Goal: Information Seeking & Learning: Learn about a topic

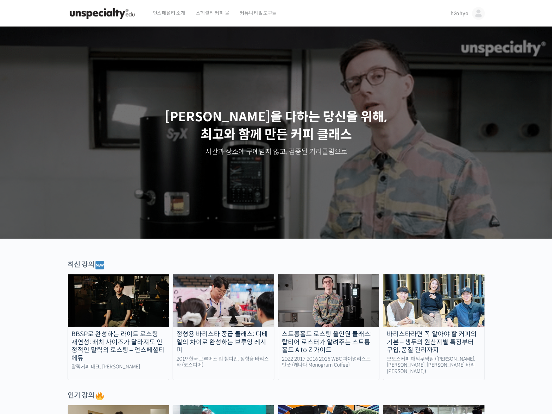
click at [272, 12] on span "커뮤니티 & 도구들" at bounding box center [258, 13] width 37 height 27
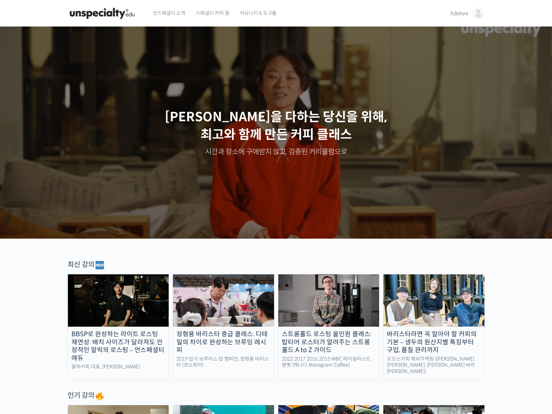
click at [459, 12] on span "h2ohyo" at bounding box center [459, 13] width 18 height 6
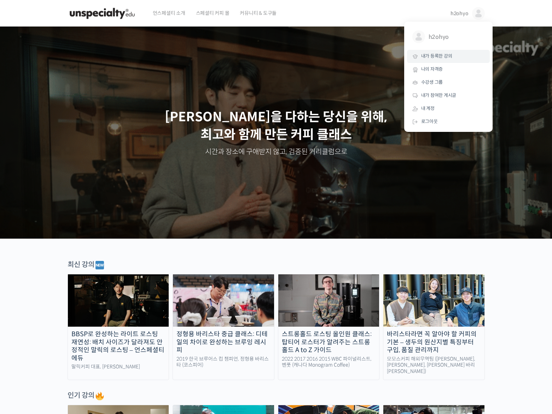
click at [441, 58] on span "내가 등록한 강의" at bounding box center [436, 56] width 31 height 6
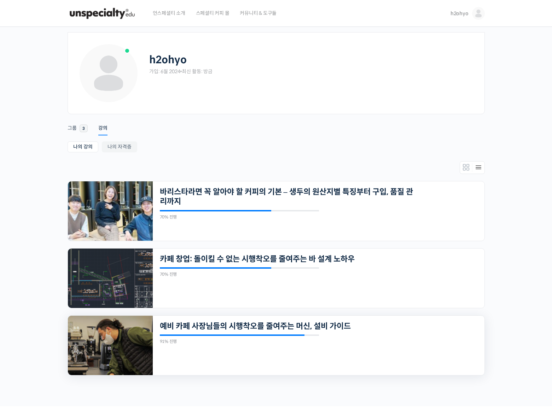
scroll to position [59, 0]
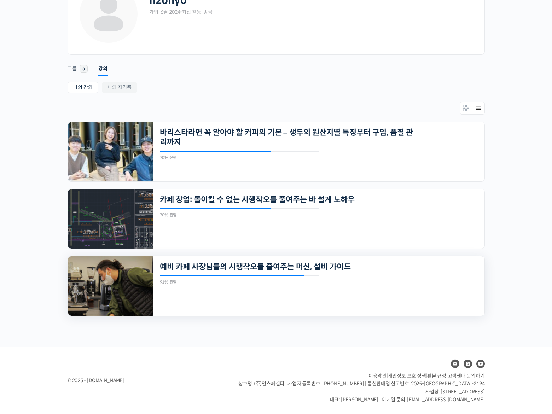
click at [120, 271] on img at bounding box center [110, 285] width 85 height 59
click at [110, 208] on img at bounding box center [110, 218] width 85 height 59
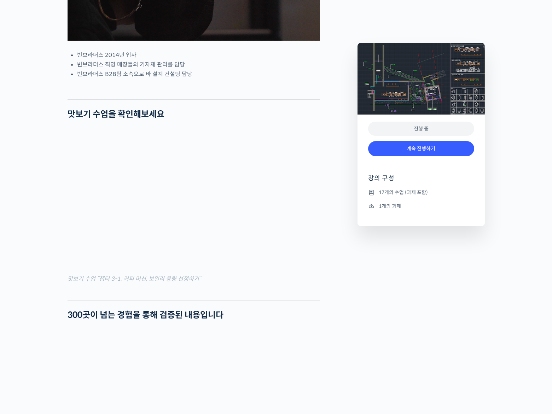
scroll to position [434, 0]
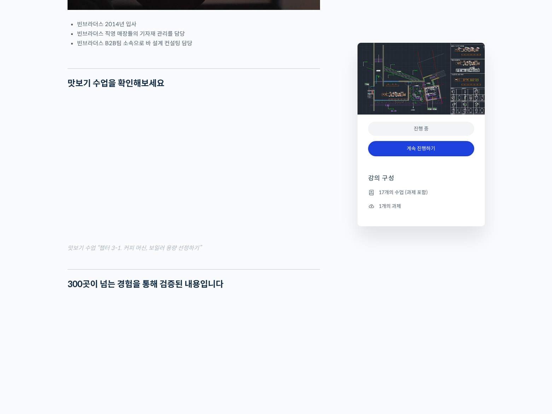
click at [408, 151] on link "계속 진행하기" at bounding box center [421, 148] width 106 height 15
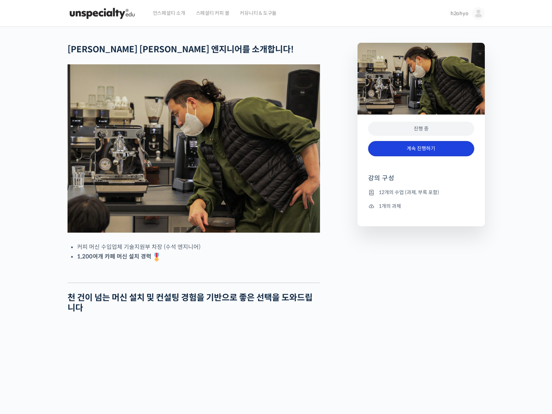
click at [412, 154] on link "계속 진행하기" at bounding box center [421, 148] width 106 height 15
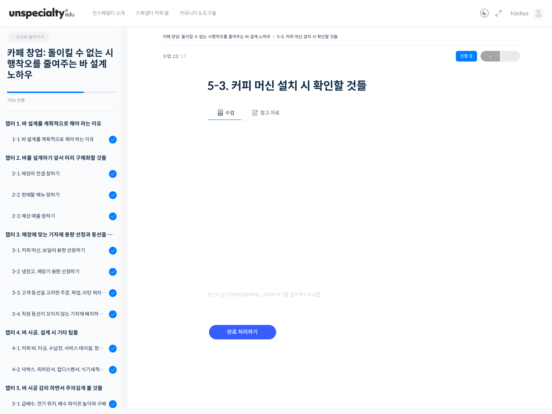
scroll to position [187, 0]
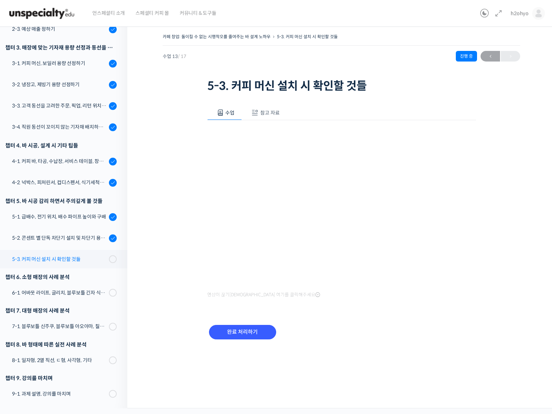
click at [61, 253] on link "5-3. 커피 머신 설치 시 확인할 것들" at bounding box center [61, 259] width 131 height 18
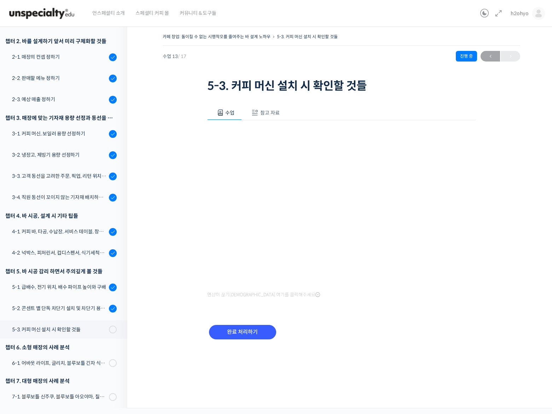
scroll to position [119, 0]
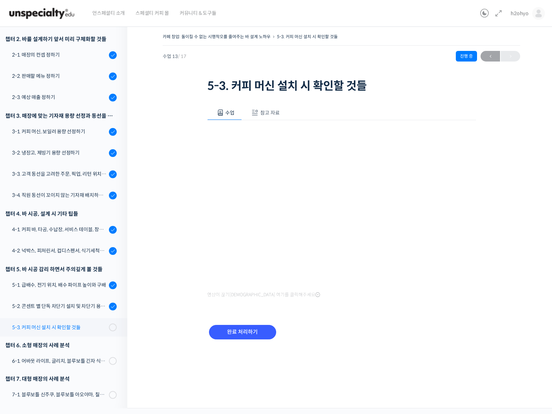
click at [76, 323] on div "5-3. 커피 머신 설치 시 확인할 것들" at bounding box center [59, 327] width 95 height 8
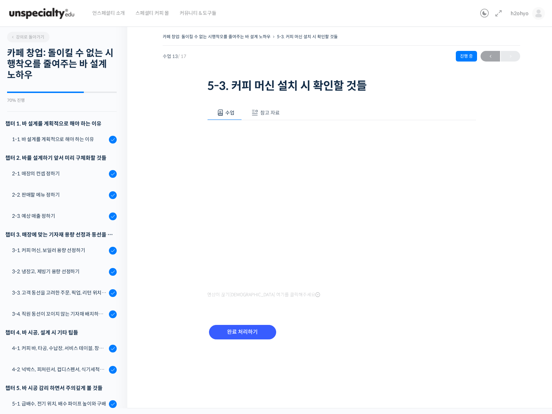
scroll to position [187, 0]
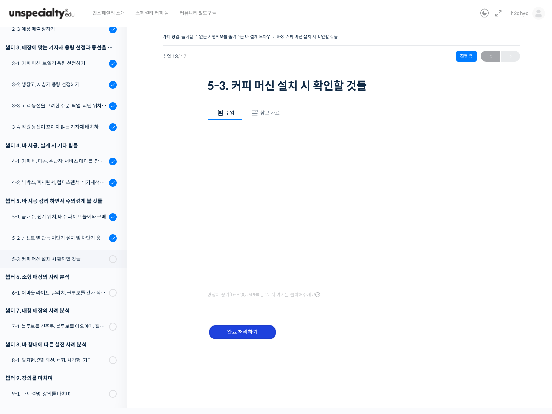
click at [240, 330] on input "완료 처리하기" at bounding box center [242, 332] width 67 height 14
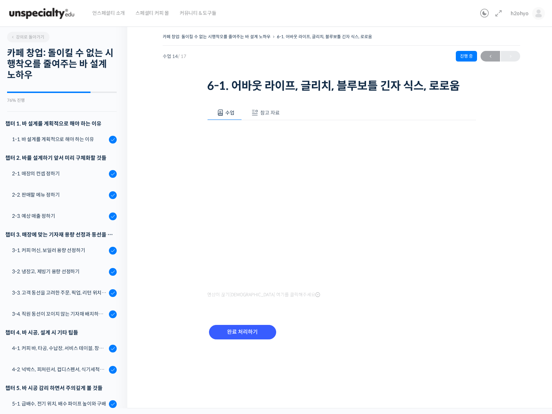
scroll to position [188, 0]
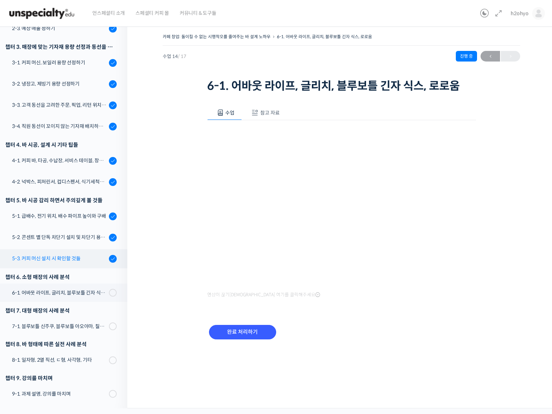
click at [90, 257] on div "5-3. 커피 머신 설치 시 확인할 것들" at bounding box center [59, 258] width 95 height 8
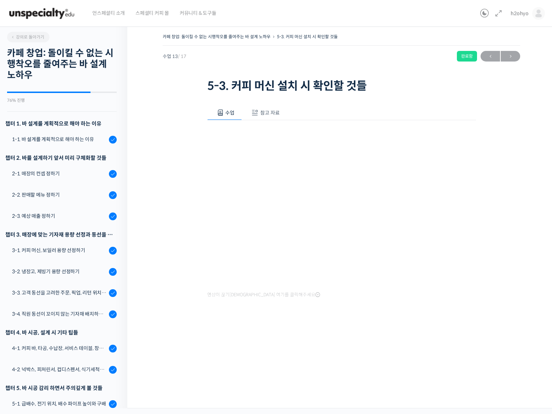
scroll to position [188, 0]
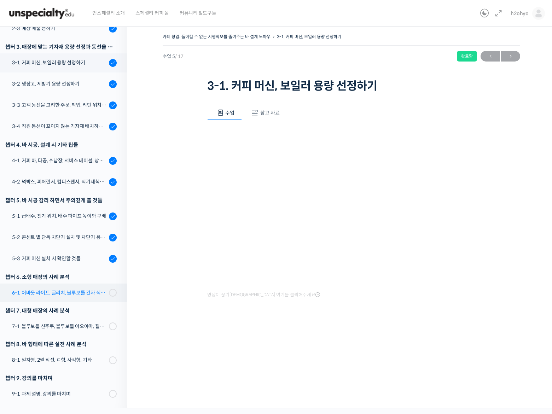
scroll to position [188, 0]
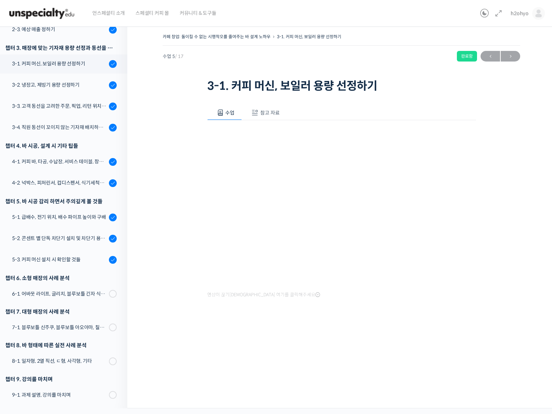
scroll to position [188, 0]
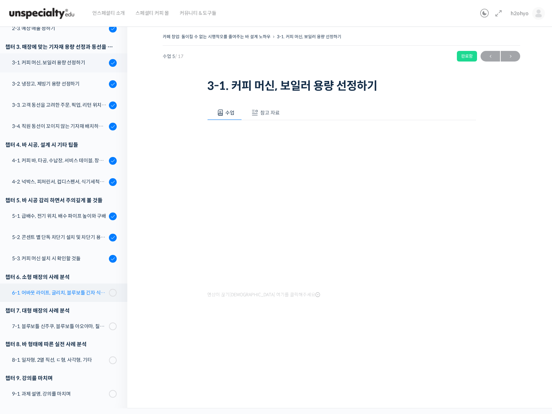
click at [84, 287] on link "6-1. 어바웃 라이프, 글리치, 블루보틀 긴자 식스, 로로움" at bounding box center [61, 292] width 131 height 18
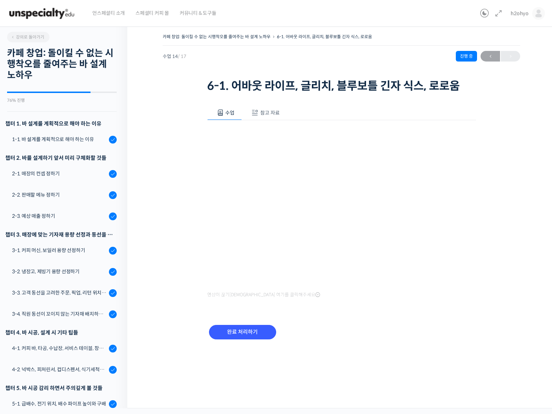
scroll to position [188, 0]
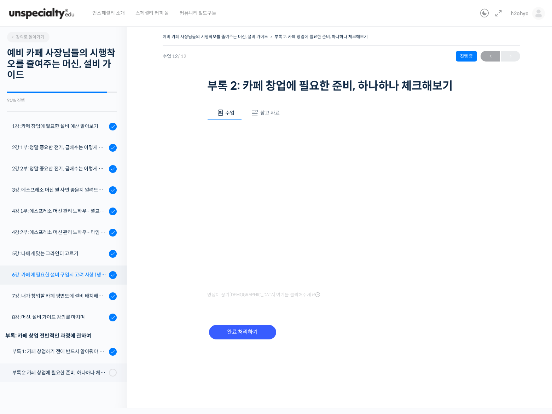
click at [66, 272] on div "6강: 카페에 필요한 설비 구입시 고려 사항 (냉장고, 온수기, 제빙기, 블렌더)" at bounding box center [59, 275] width 95 height 8
